Goal: Transaction & Acquisition: Download file/media

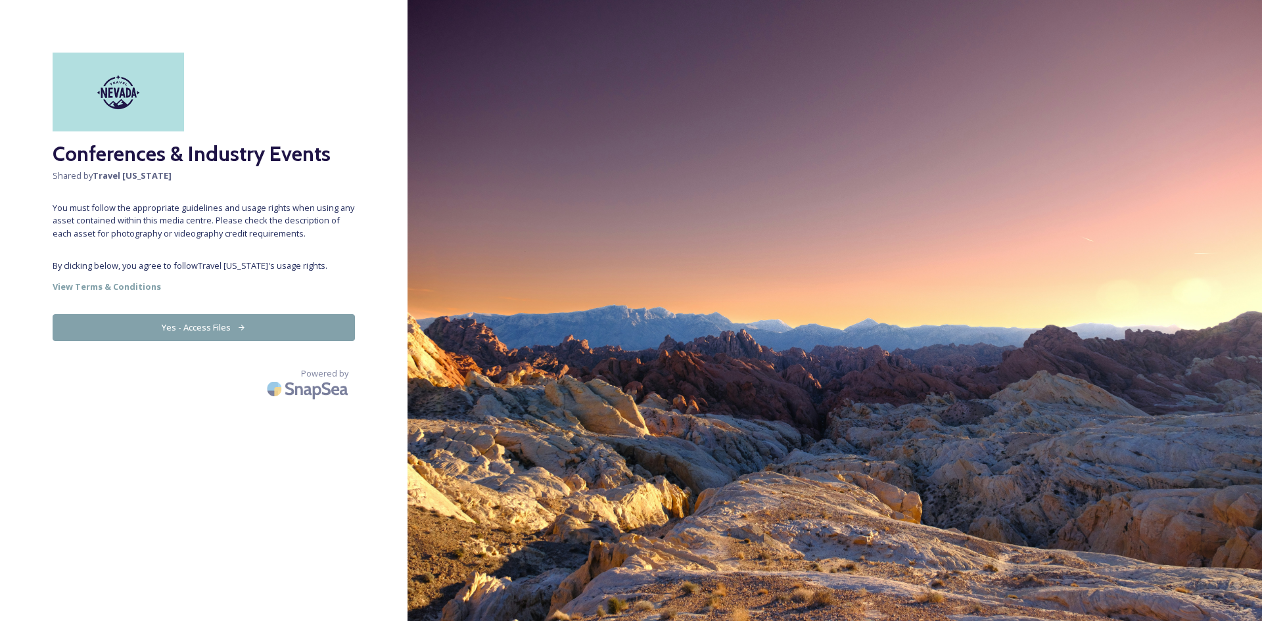
click at [223, 330] on button "Yes - Access Files" at bounding box center [204, 327] width 302 height 27
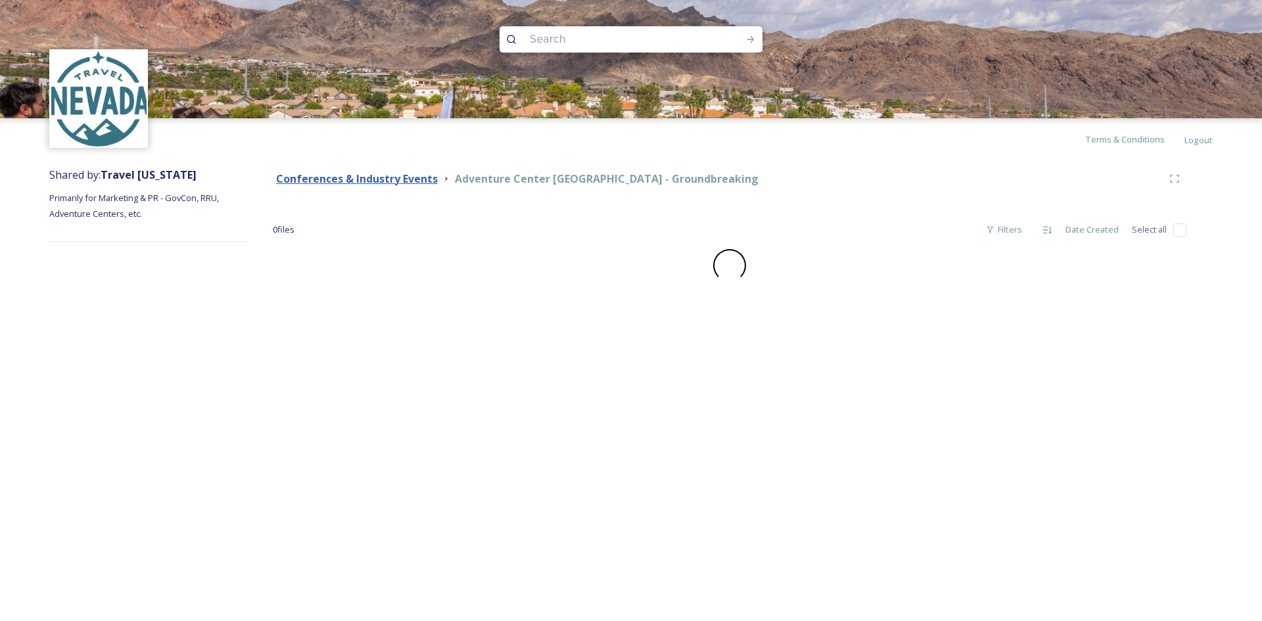
click at [353, 178] on strong "Conferences & Industry Events" at bounding box center [357, 179] width 162 height 14
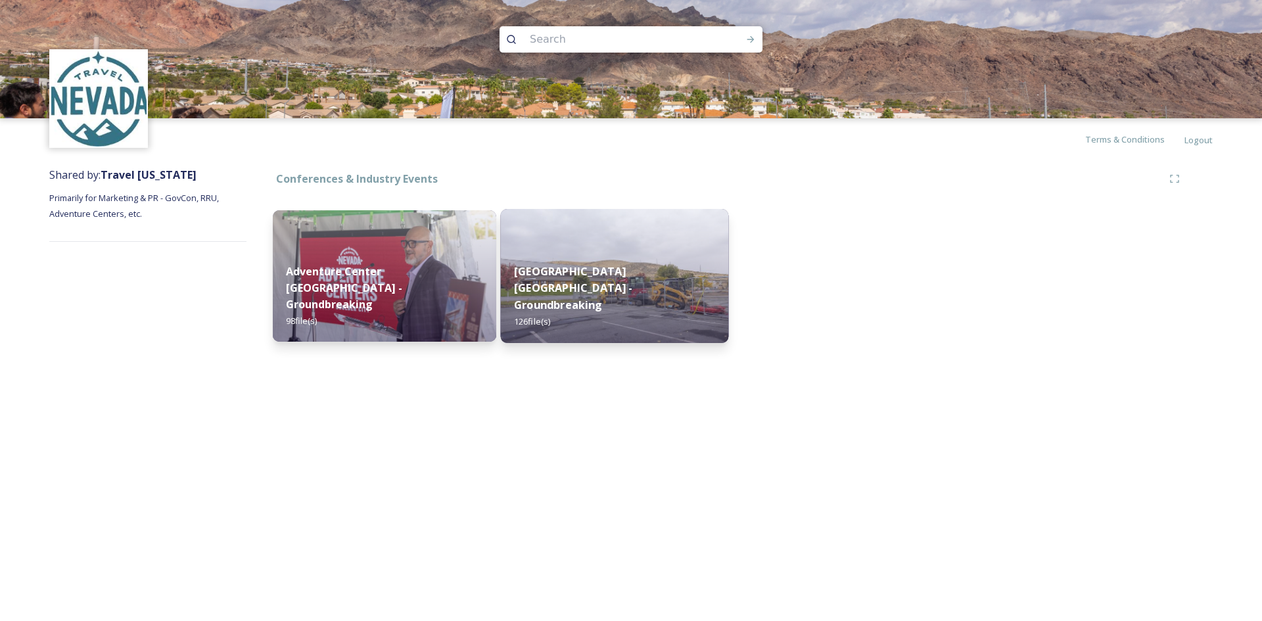
click at [597, 292] on strong "[GEOGRAPHIC_DATA] [GEOGRAPHIC_DATA] - Groundbreaking" at bounding box center [573, 288] width 119 height 48
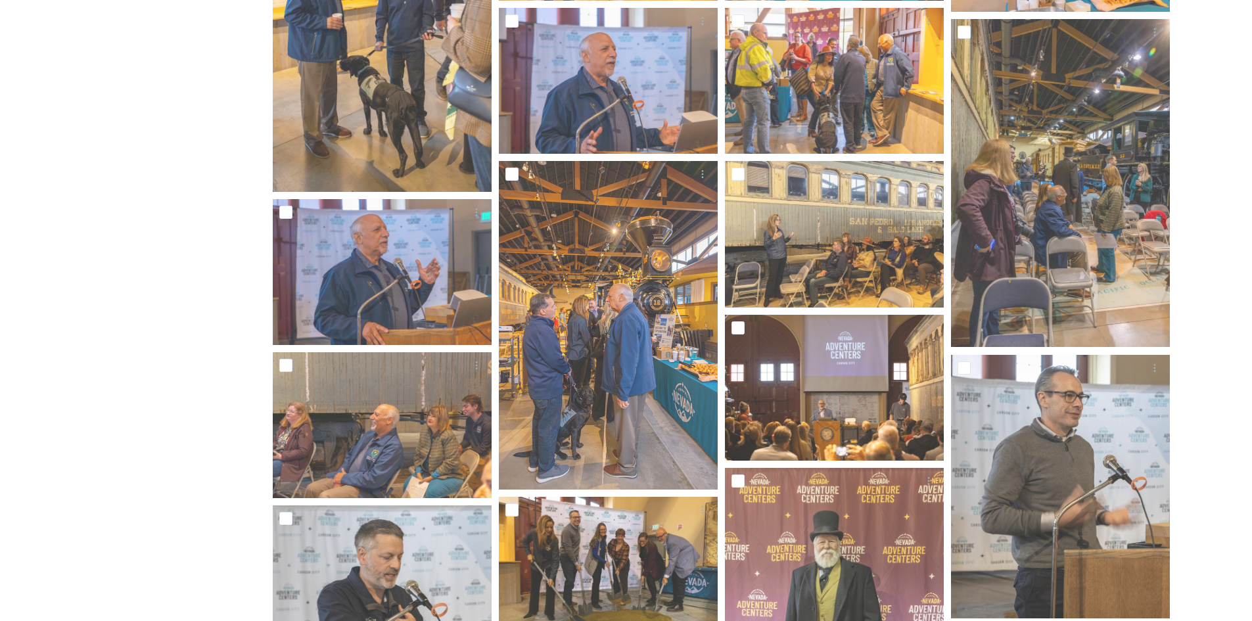
scroll to position [460, 0]
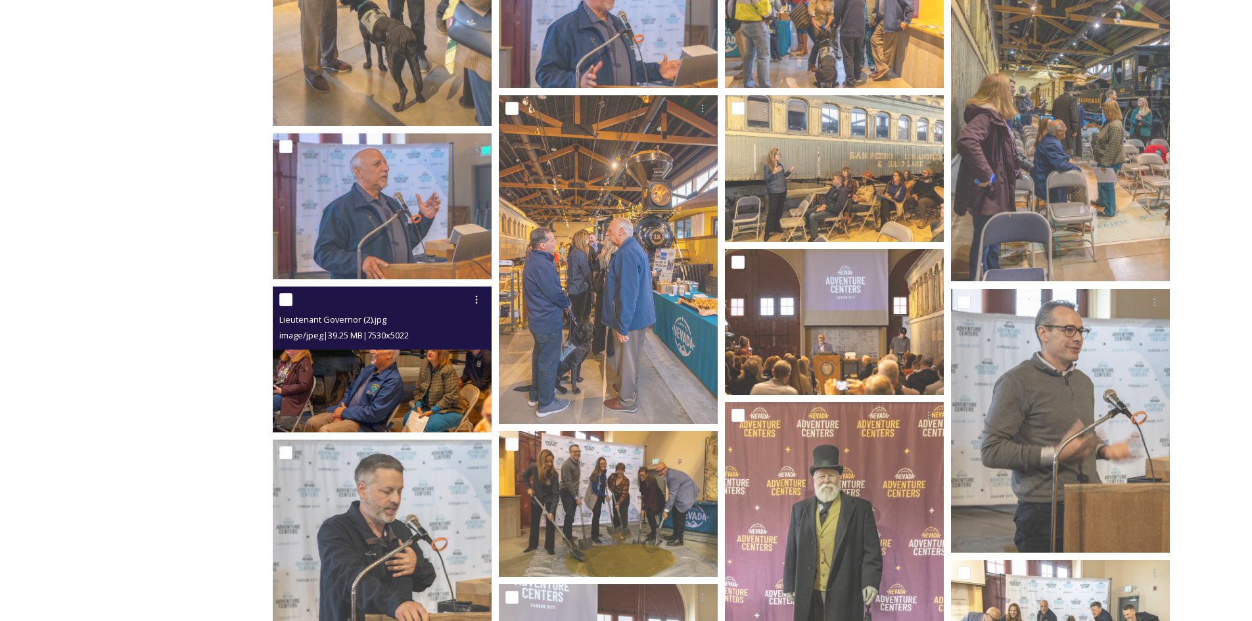
click at [346, 347] on div "Lieutenant Governor (2).jpg image/jpeg | 39.25 MB | 7530 x 5022" at bounding box center [382, 318] width 219 height 63
click at [351, 365] on img at bounding box center [382, 360] width 219 height 146
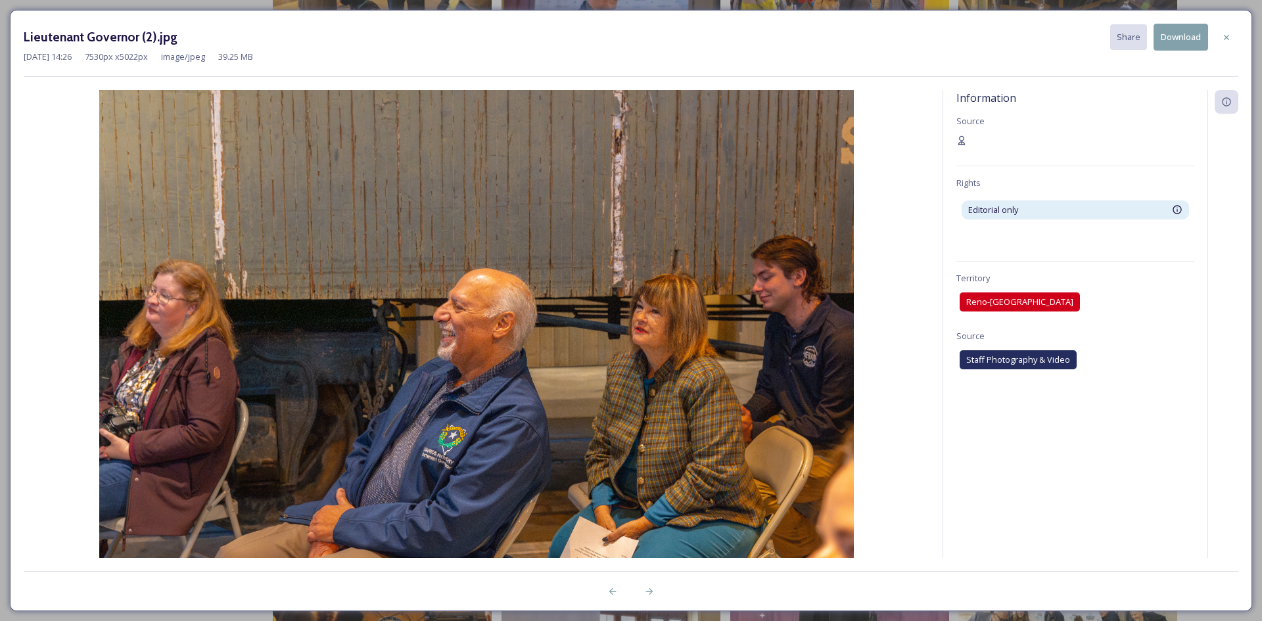
click at [1169, 41] on button "Download" at bounding box center [1180, 37] width 55 height 27
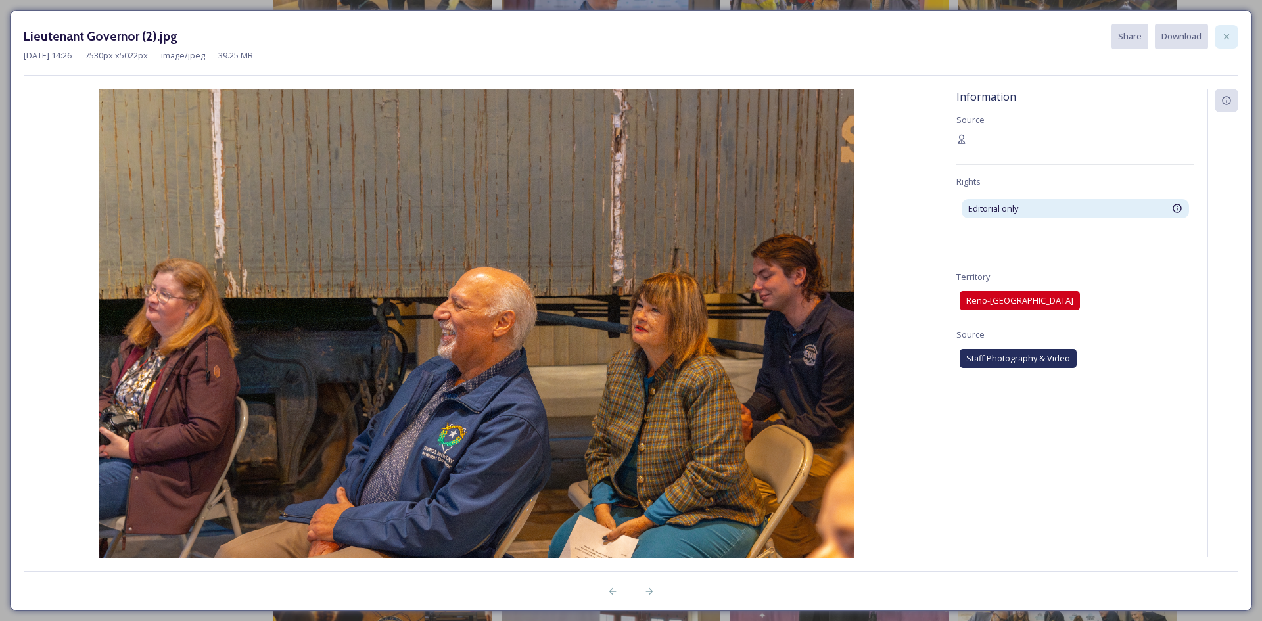
click at [1225, 39] on icon at bounding box center [1226, 37] width 11 height 11
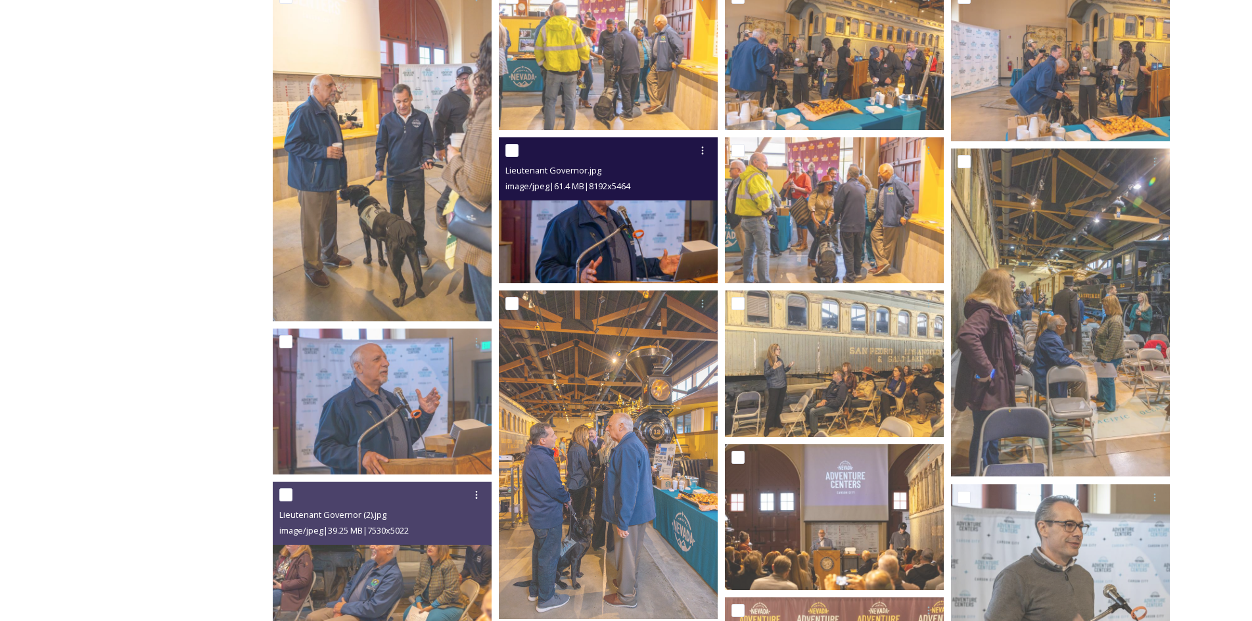
scroll to position [197, 0]
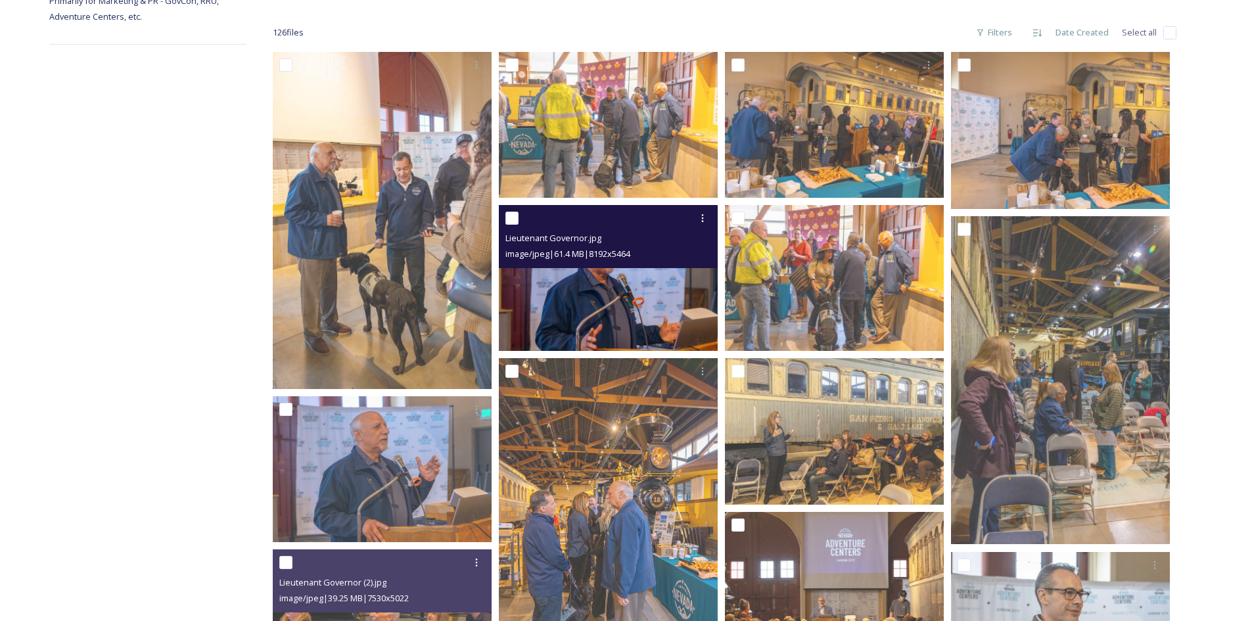
click at [593, 304] on img at bounding box center [608, 278] width 219 height 146
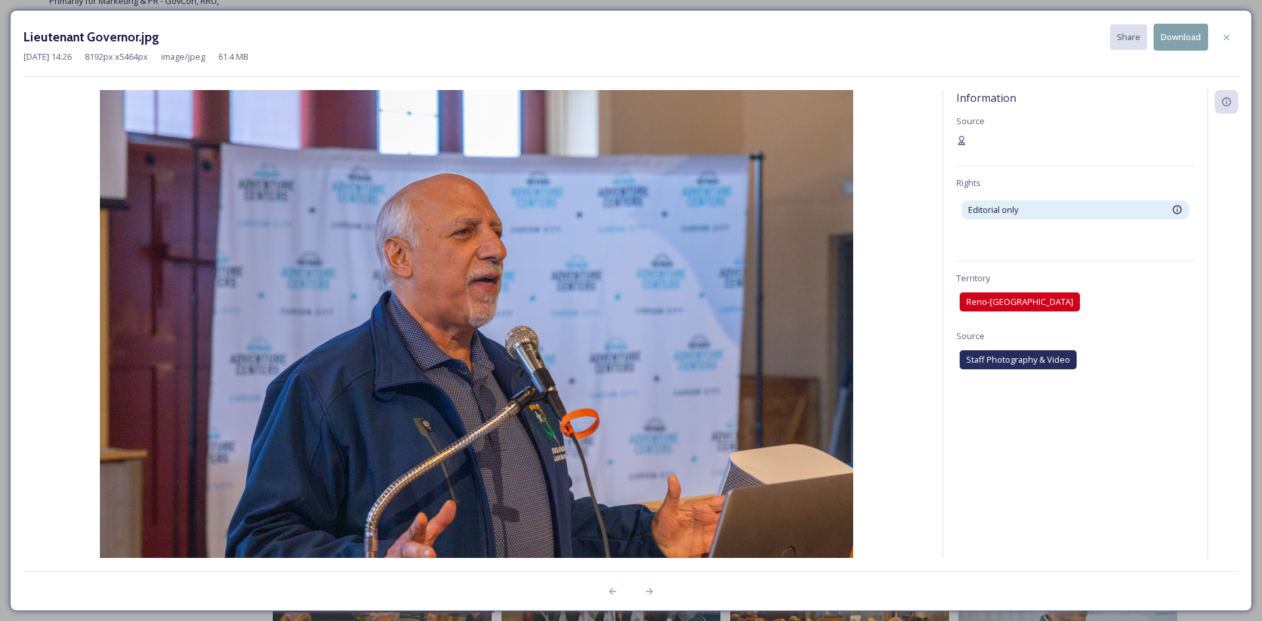
click at [1189, 36] on button "Download" at bounding box center [1180, 37] width 55 height 27
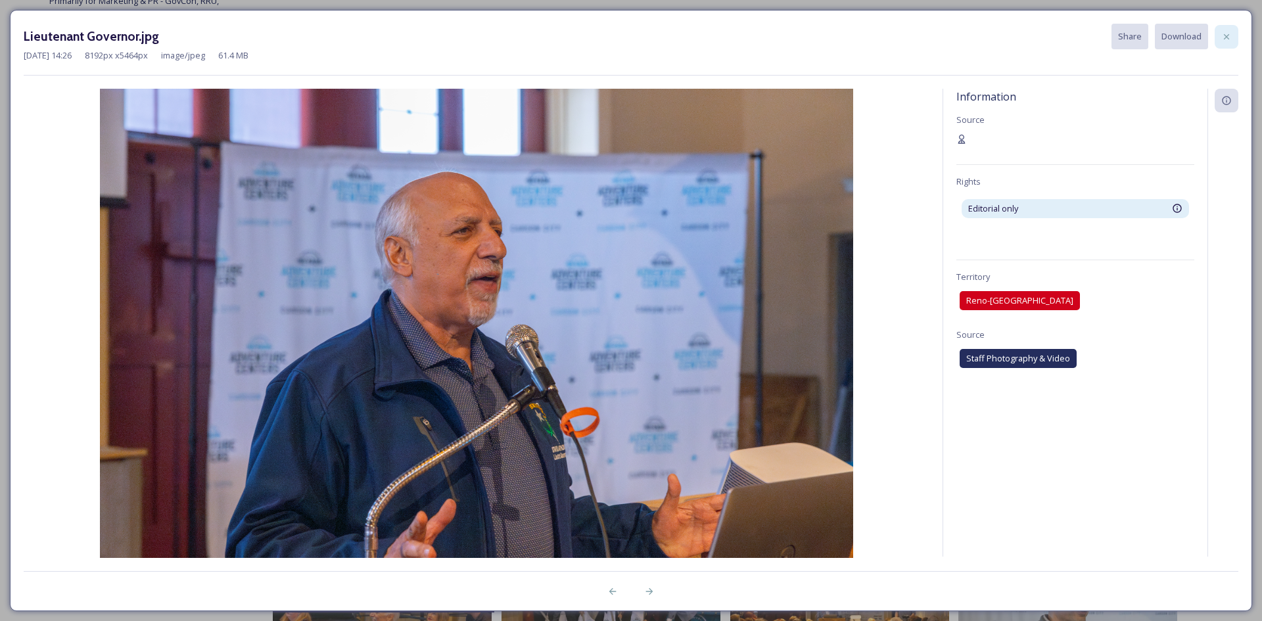
click at [1234, 38] on div at bounding box center [1227, 37] width 24 height 24
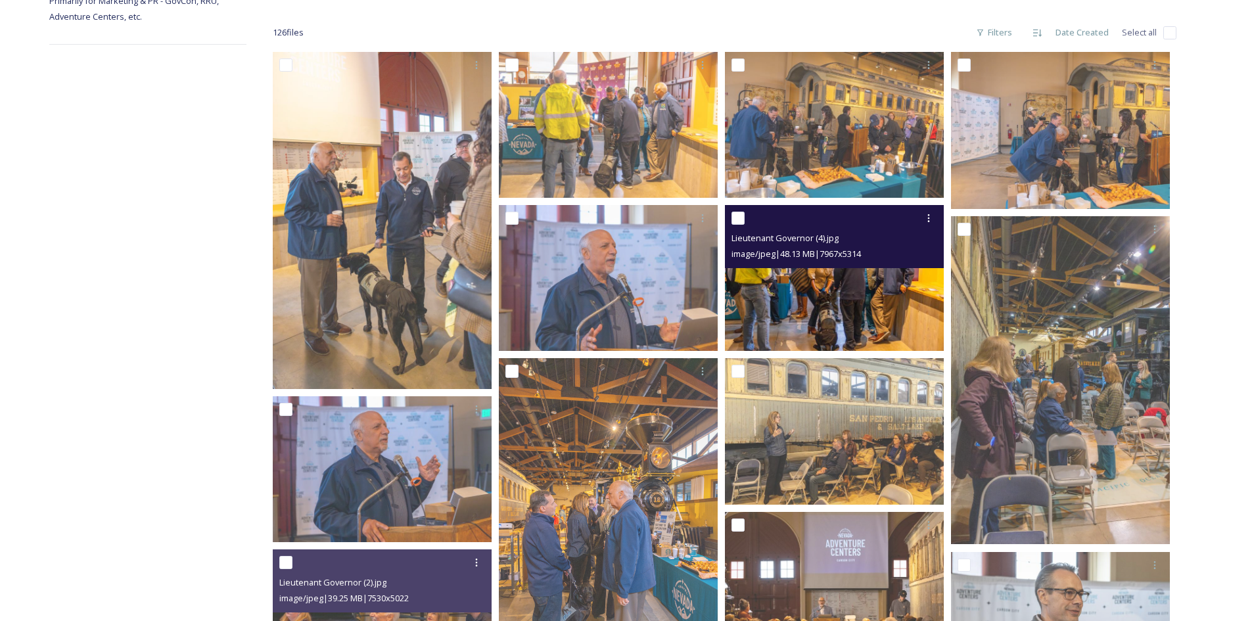
click at [883, 286] on img at bounding box center [834, 278] width 219 height 146
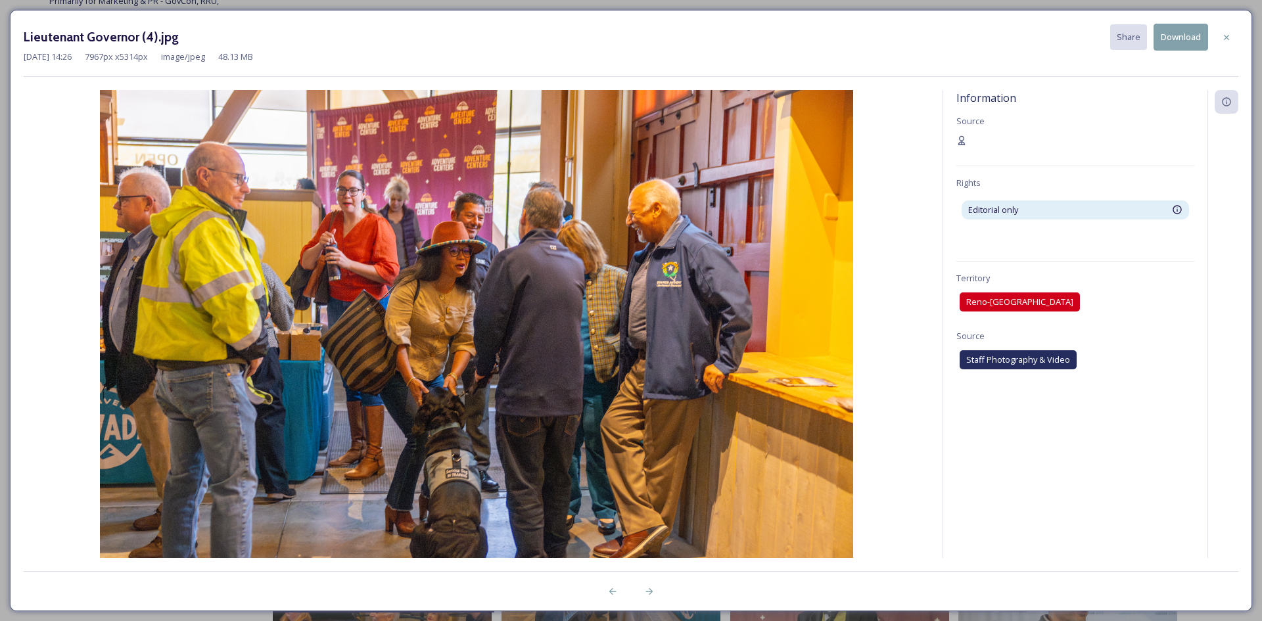
click at [1175, 40] on button "Download" at bounding box center [1180, 37] width 55 height 27
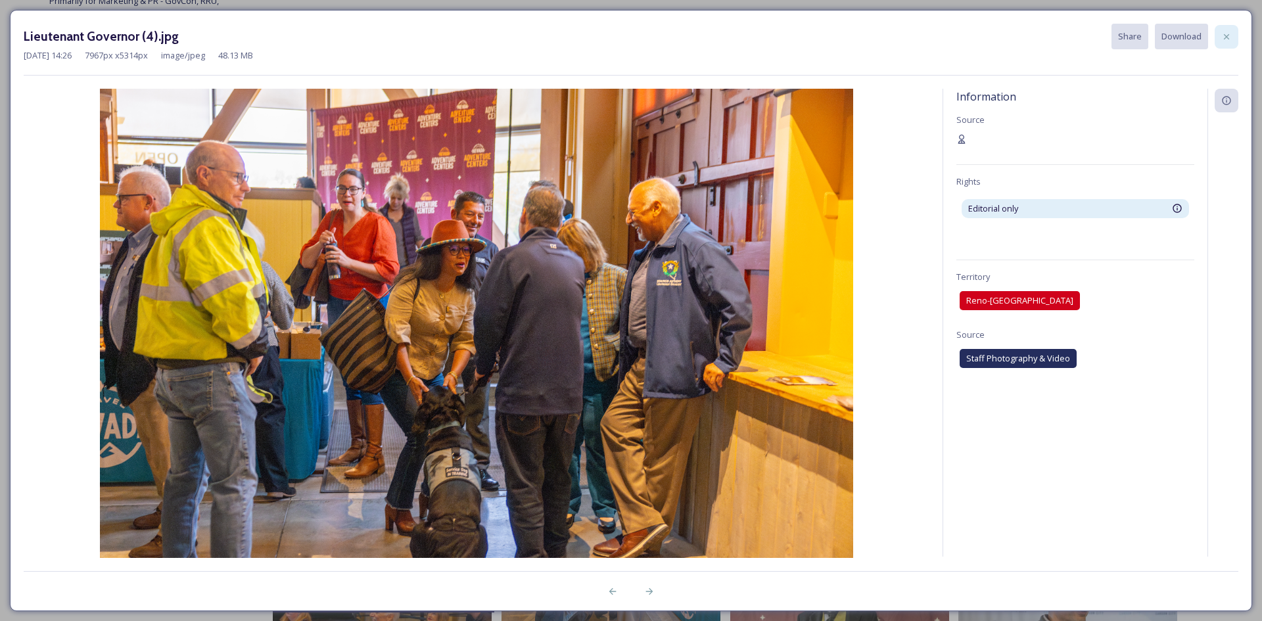
click at [1227, 33] on icon at bounding box center [1226, 37] width 11 height 11
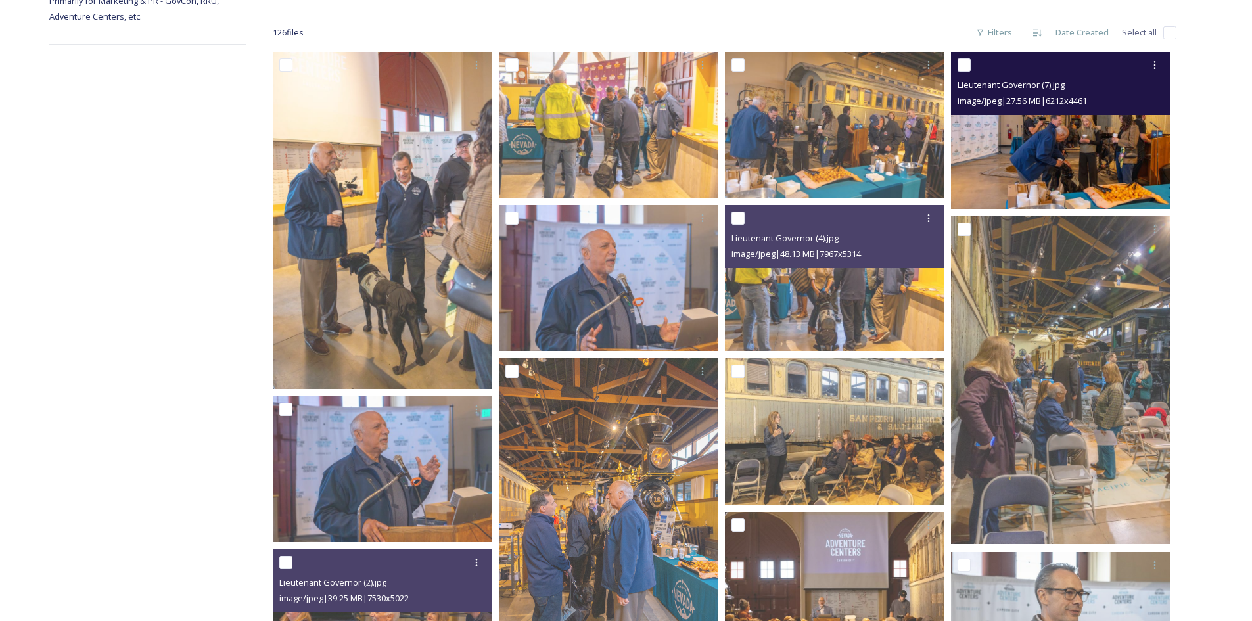
click at [1096, 172] on img at bounding box center [1060, 130] width 219 height 157
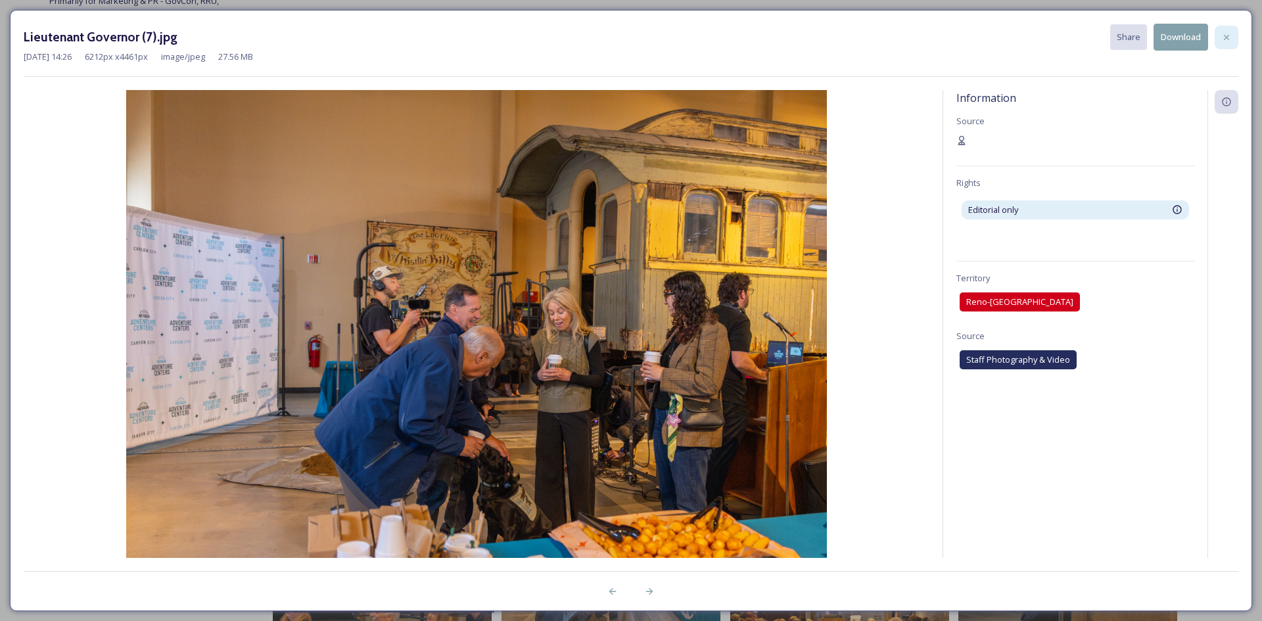
click at [1222, 24] on div "Lieutenant Governor (7).jpg Share Download" at bounding box center [631, 37] width 1215 height 27
click at [1223, 37] on icon at bounding box center [1226, 37] width 11 height 11
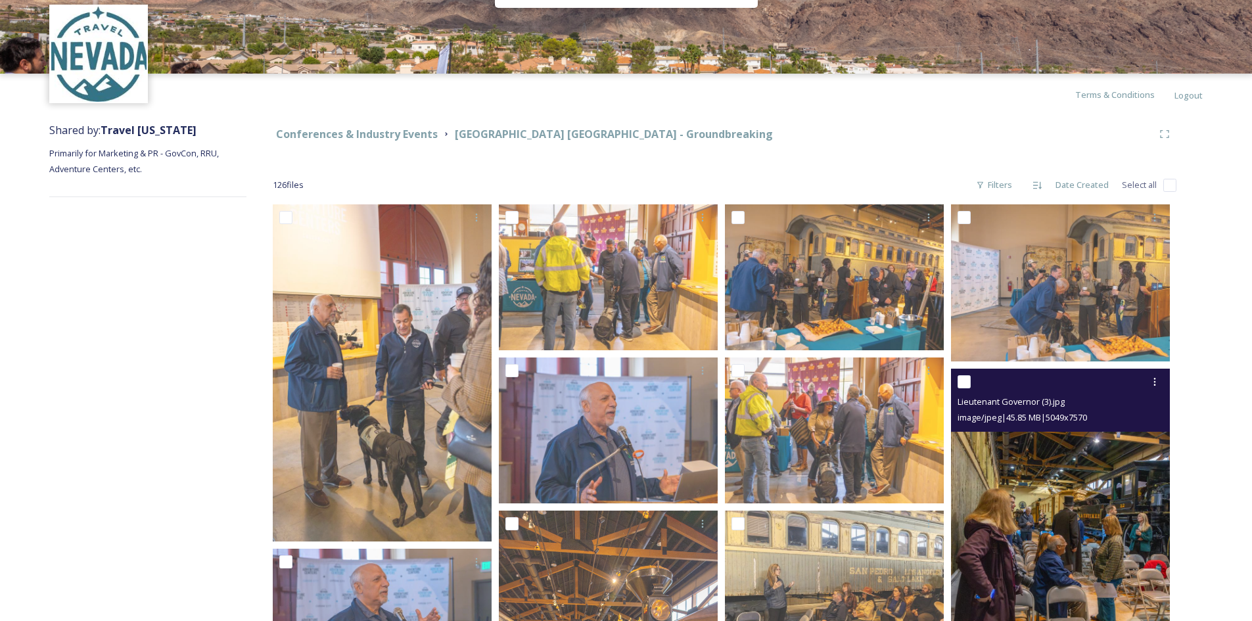
scroll to position [0, 0]
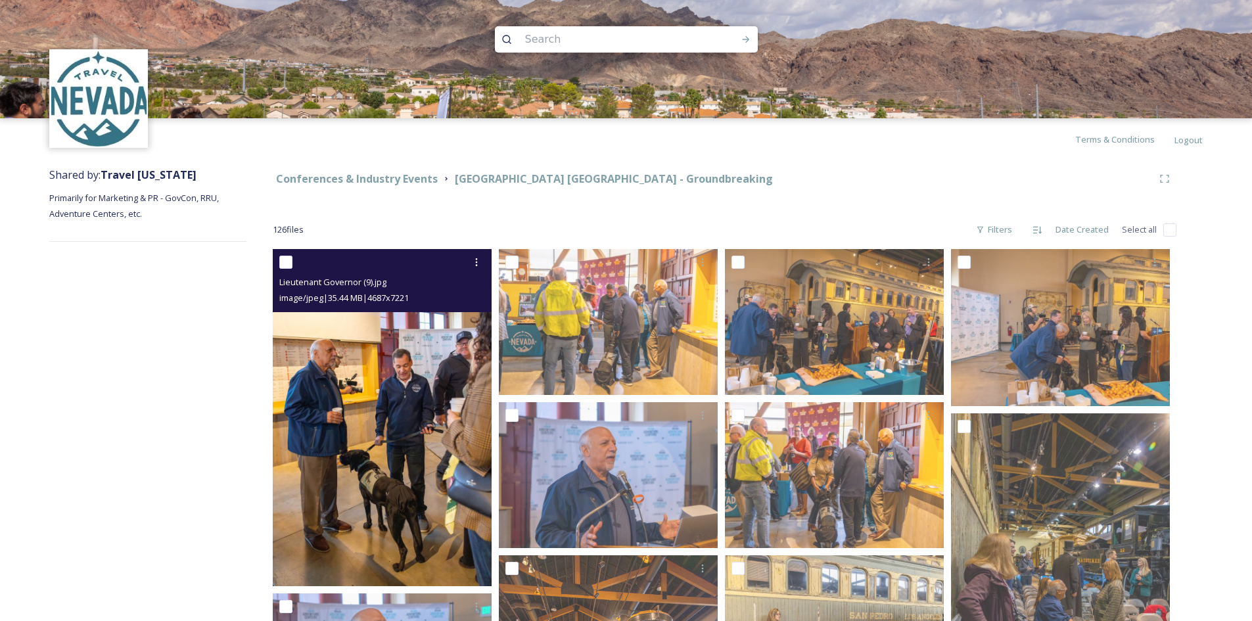
click at [439, 405] on img at bounding box center [382, 417] width 219 height 337
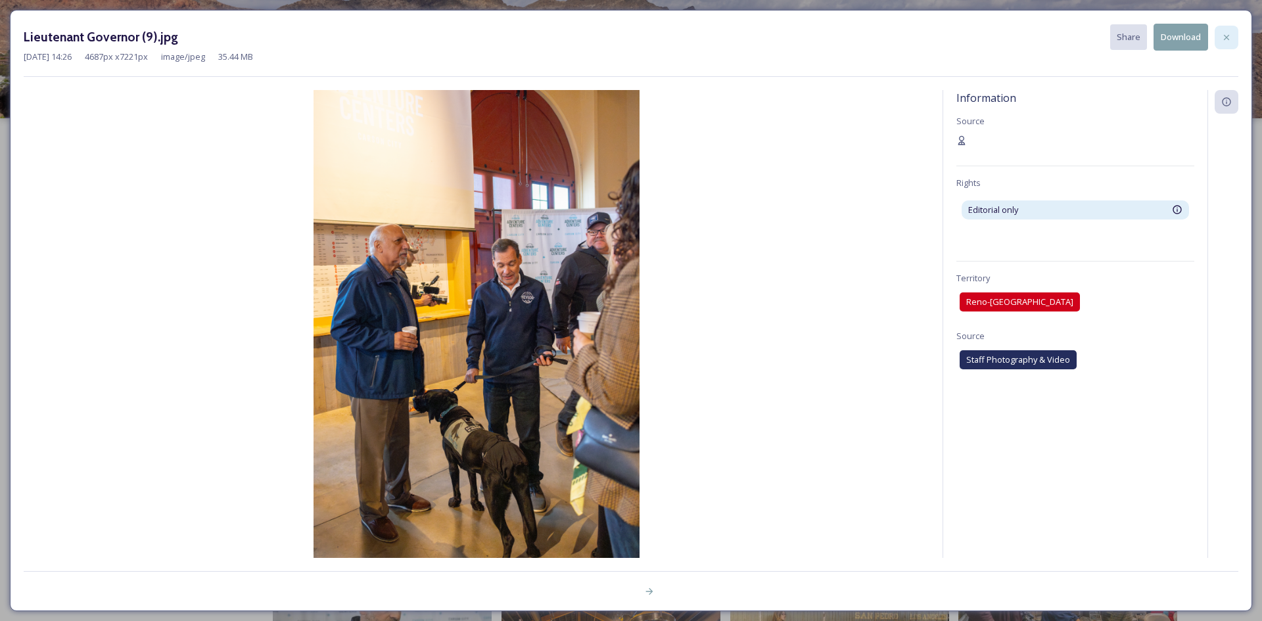
click at [1230, 40] on icon at bounding box center [1226, 37] width 11 height 11
